Goal: Information Seeking & Learning: Learn about a topic

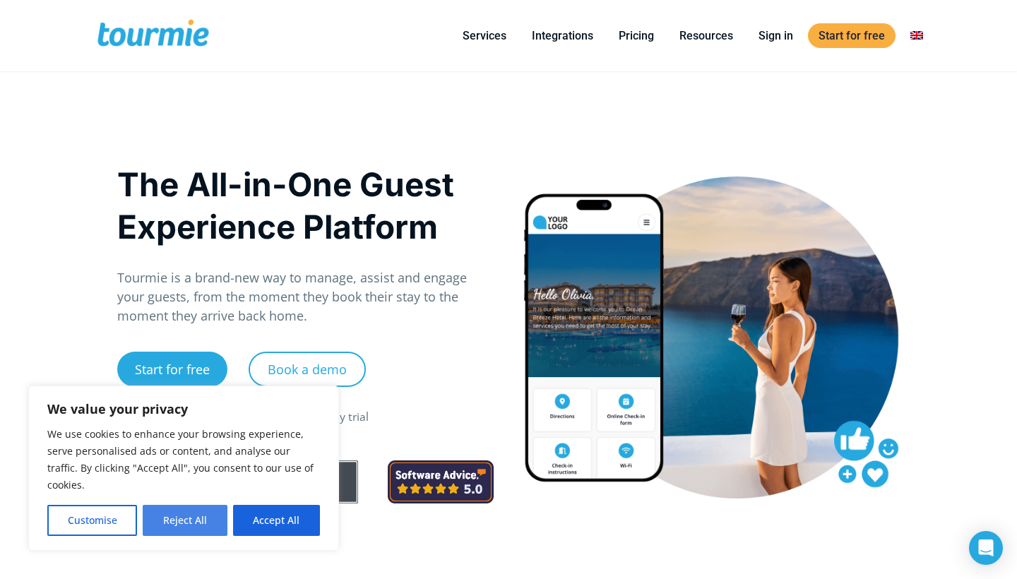
click at [186, 521] on button "Reject All" at bounding box center [185, 520] width 84 height 31
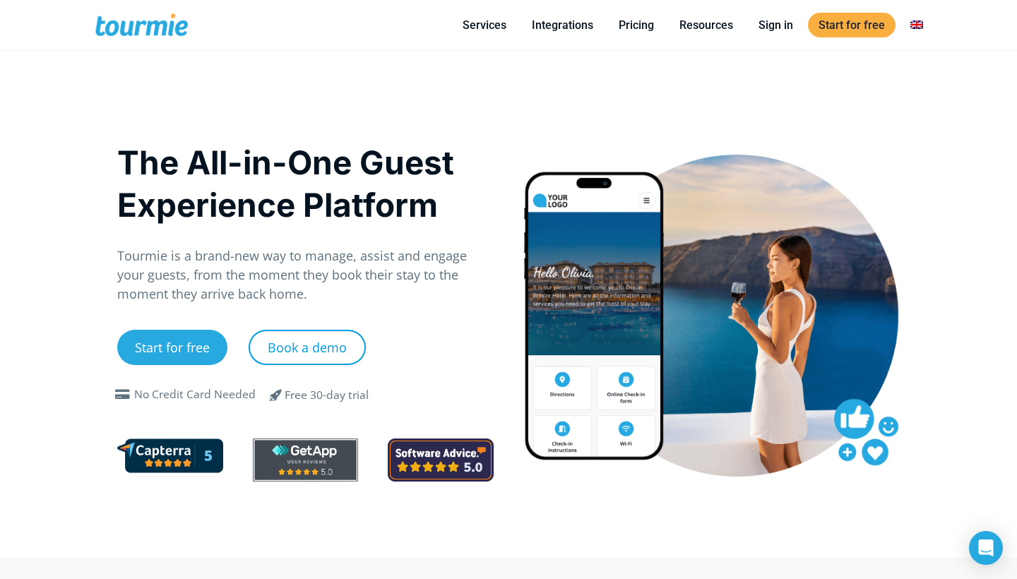
click at [331, 350] on link "Book a demo" at bounding box center [307, 347] width 117 height 35
click at [639, 26] on link "Pricing" at bounding box center [636, 25] width 57 height 18
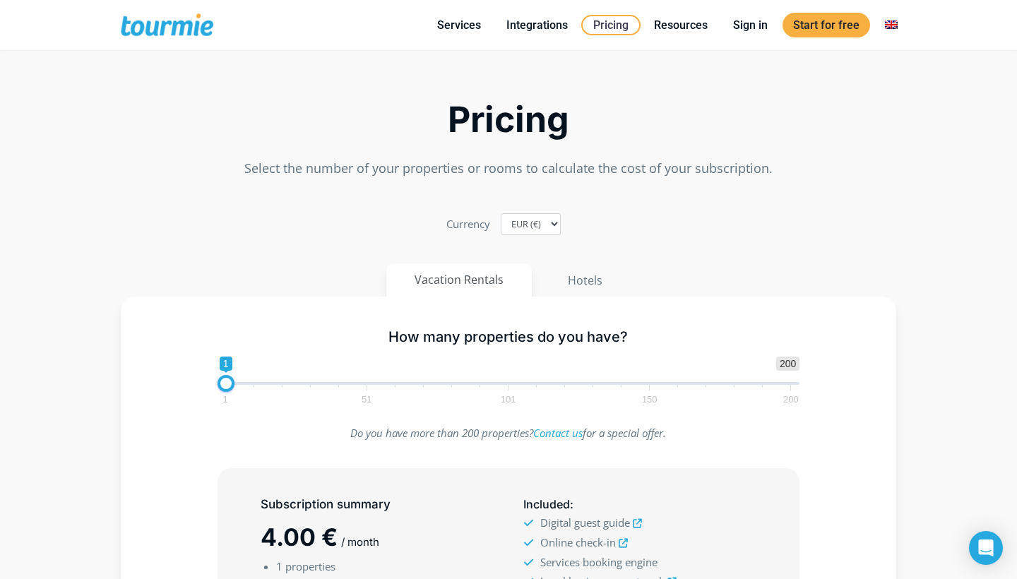
scroll to position [34, 0]
select select "USD"
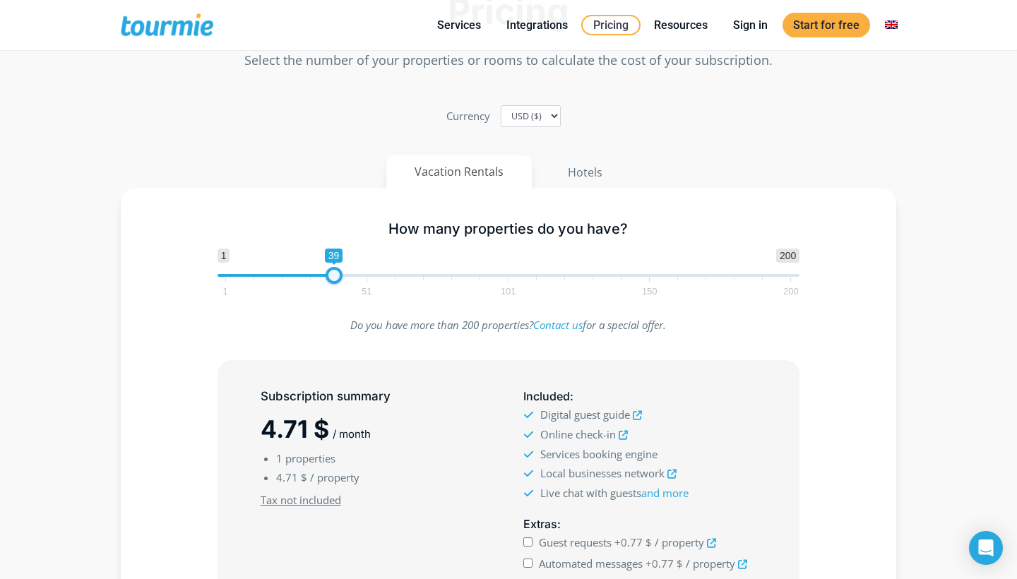
scroll to position [0, 0]
drag, startPoint x: 227, startPoint y: 278, endPoint x: 242, endPoint y: 282, distance: 15.9
click at [242, 282] on span at bounding box center [240, 275] width 17 height 17
drag, startPoint x: 240, startPoint y: 273, endPoint x: 199, endPoint y: 273, distance: 41.7
click at [199, 273] on div "How many properties do you have? 1 200 0 0 1 1 51 101 150 200 1" at bounding box center [508, 256] width 735 height 92
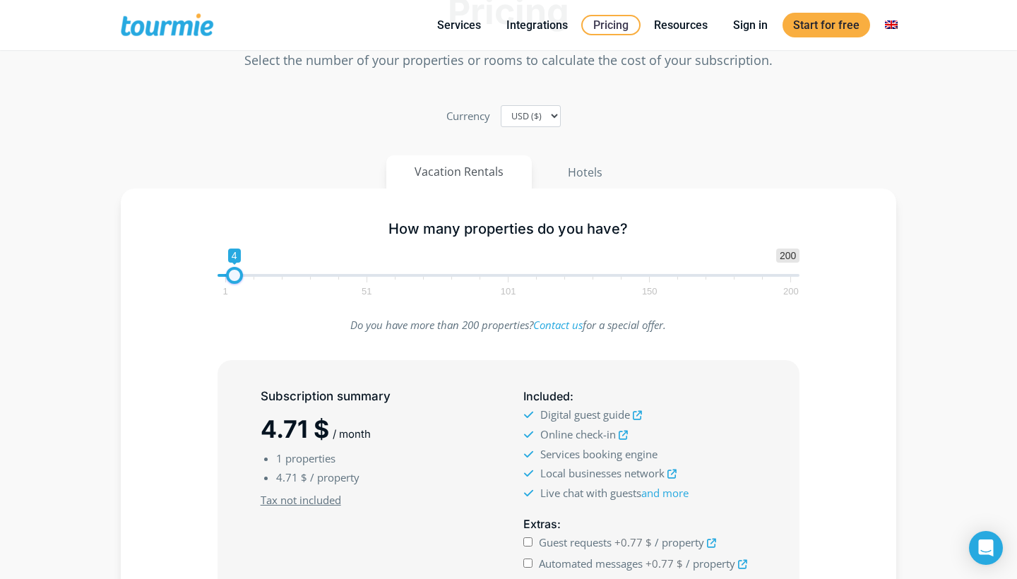
drag, startPoint x: 227, startPoint y: 277, endPoint x: 237, endPoint y: 275, distance: 10.1
click at [237, 275] on span at bounding box center [234, 275] width 17 height 17
type input "6"
click at [242, 275] on span at bounding box center [240, 275] width 17 height 17
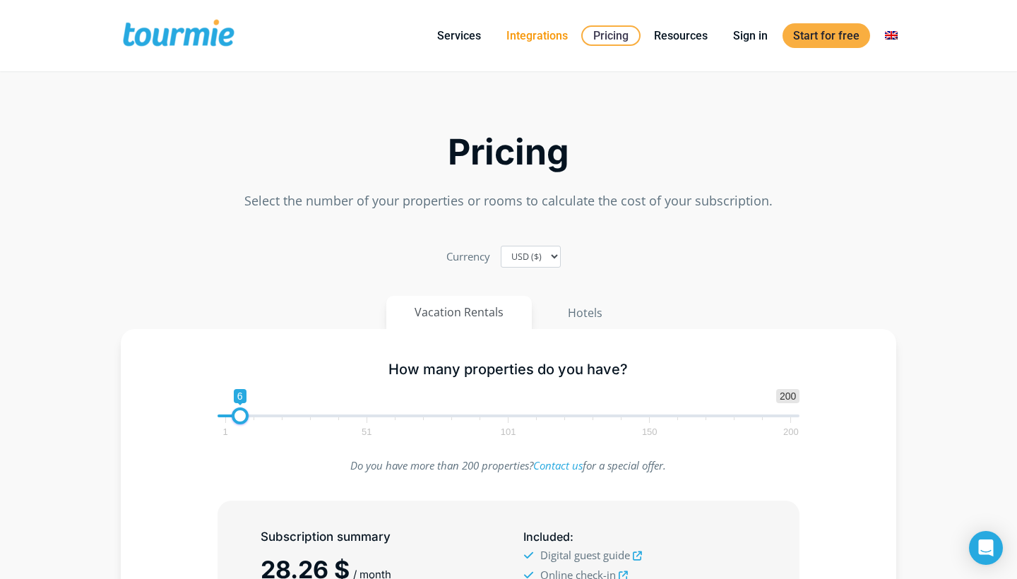
click at [542, 35] on link "Integrations" at bounding box center [537, 36] width 83 height 18
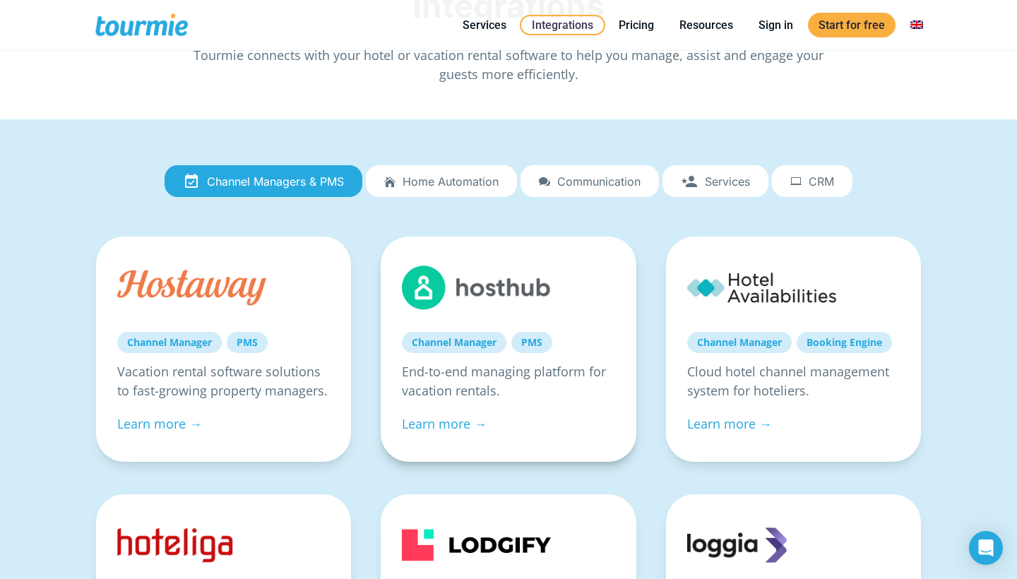
scroll to position [124, 0]
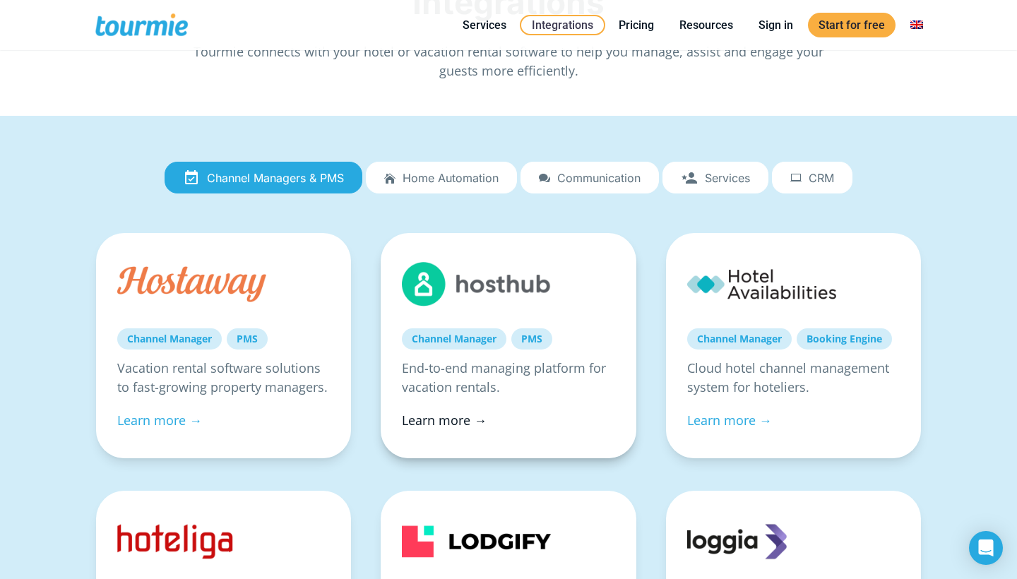
click at [459, 424] on link "Learn more →" at bounding box center [444, 420] width 85 height 17
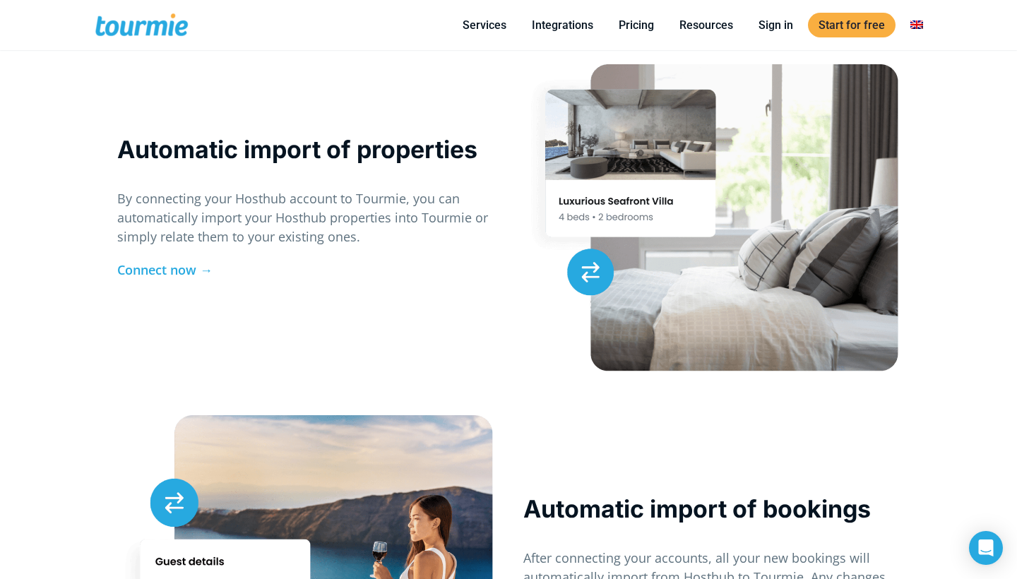
scroll to position [1565, 0]
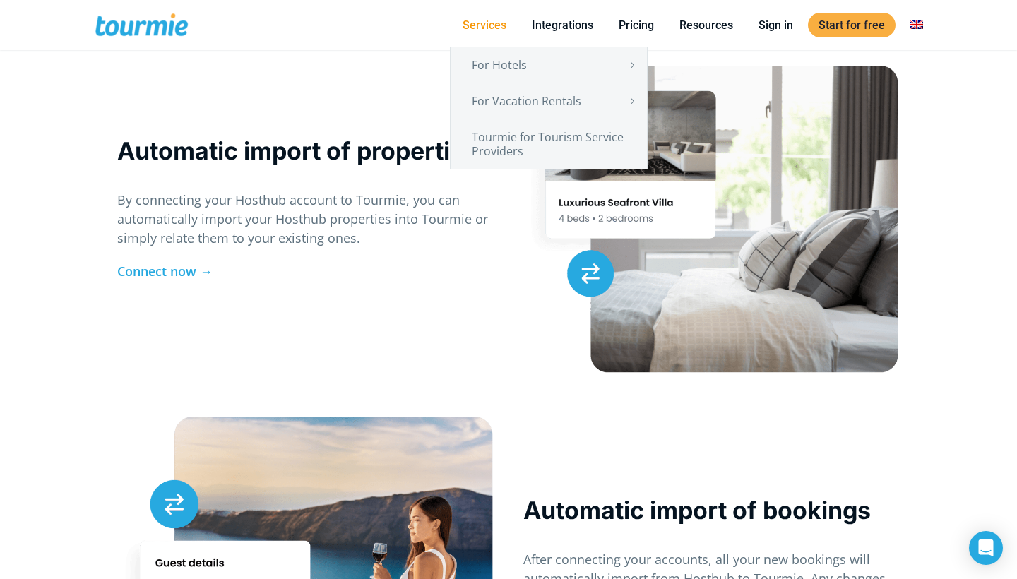
click at [502, 27] on link "Services" at bounding box center [484, 25] width 65 height 18
